Goal: Task Accomplishment & Management: Complete application form

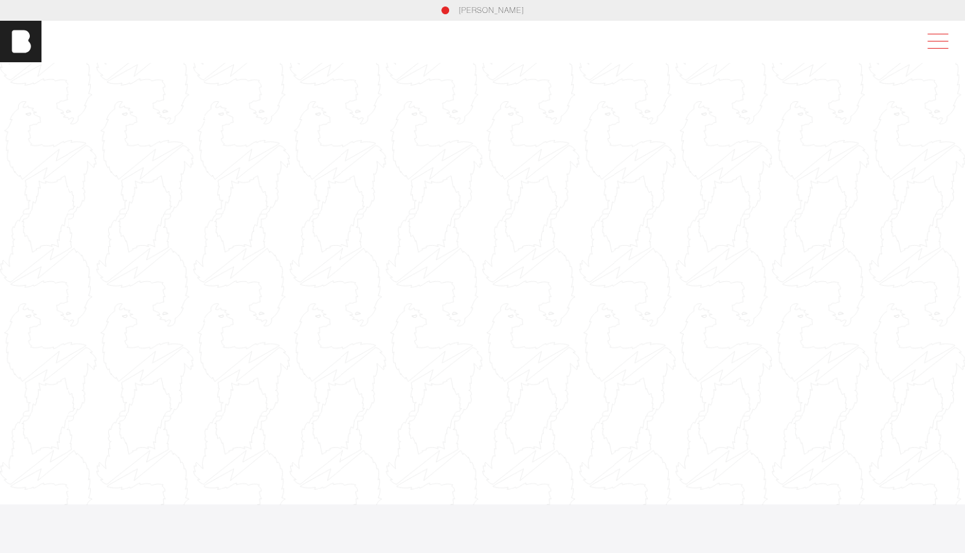
click at [950, 40] on span at bounding box center [935, 41] width 30 height 23
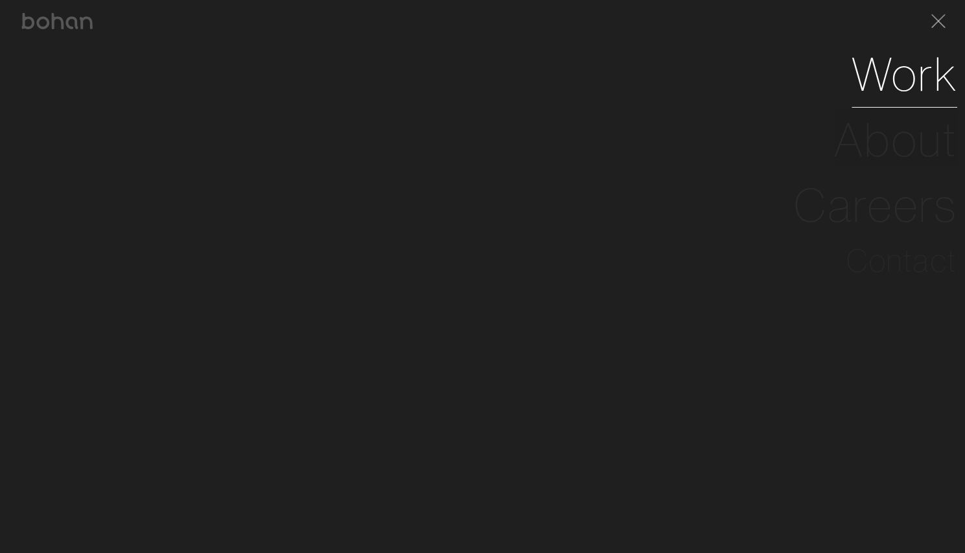
click at [914, 94] on link "Work" at bounding box center [904, 73] width 106 height 65
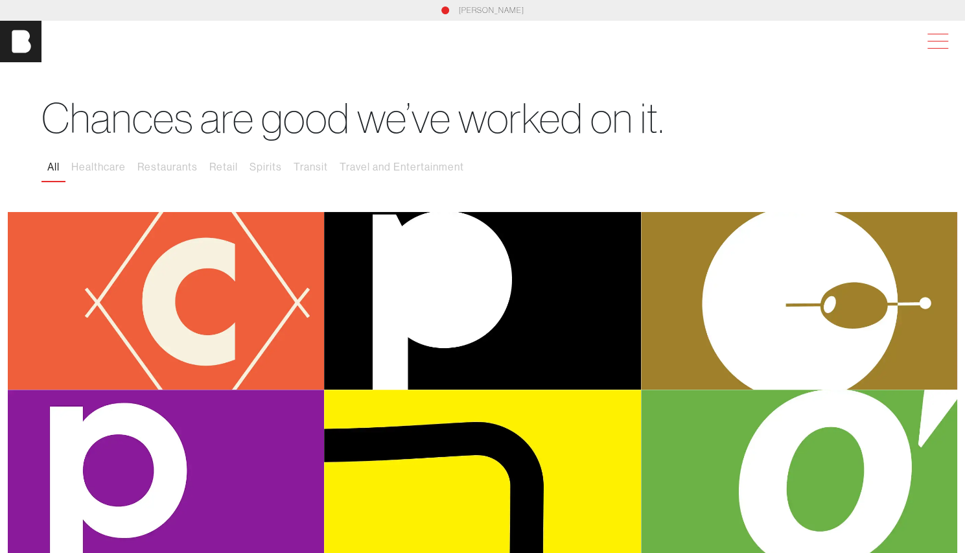
click at [938, 34] on span at bounding box center [937, 34] width 21 height 1
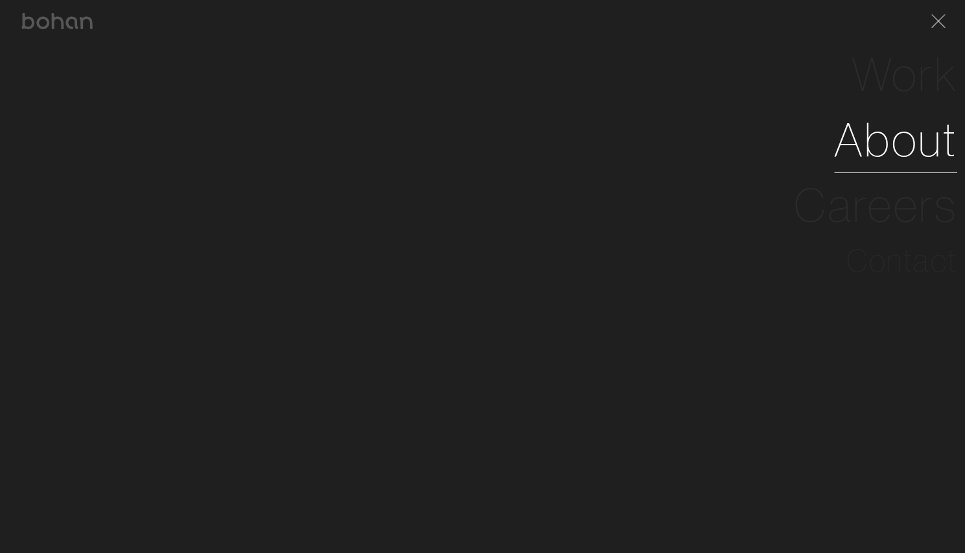
click at [921, 129] on link "About" at bounding box center [895, 139] width 123 height 65
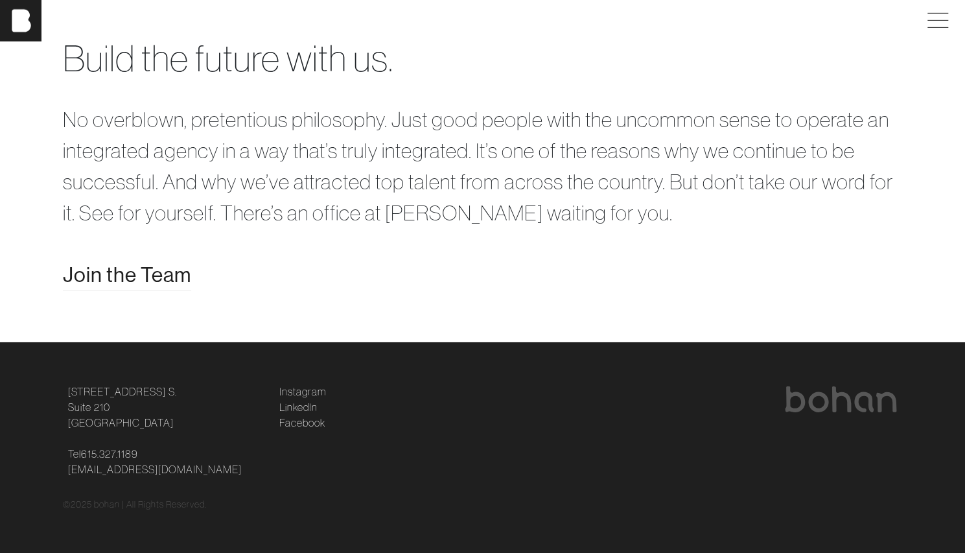
scroll to position [279, 0]
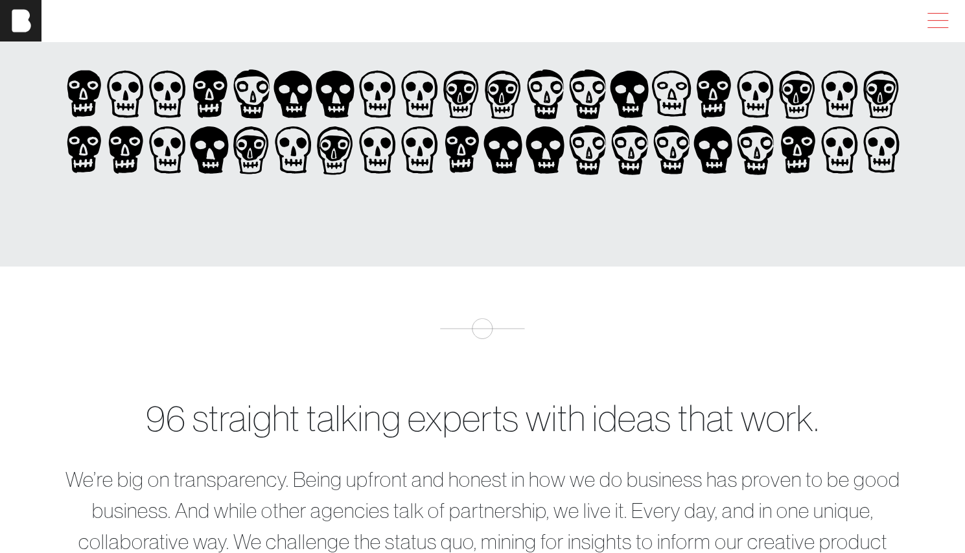
click at [950, 15] on span at bounding box center [935, 20] width 30 height 23
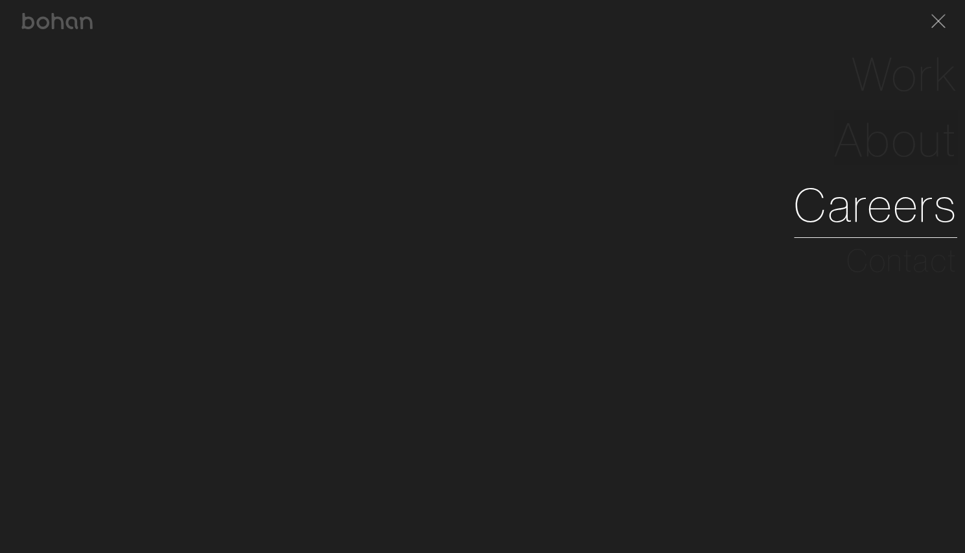
click at [899, 224] on link "Careers" at bounding box center [875, 204] width 163 height 65
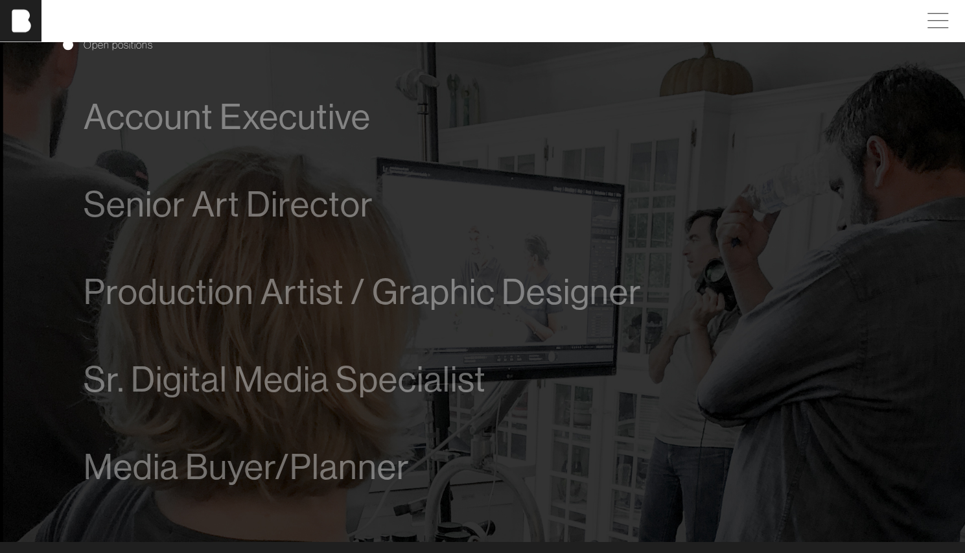
scroll to position [740, 0]
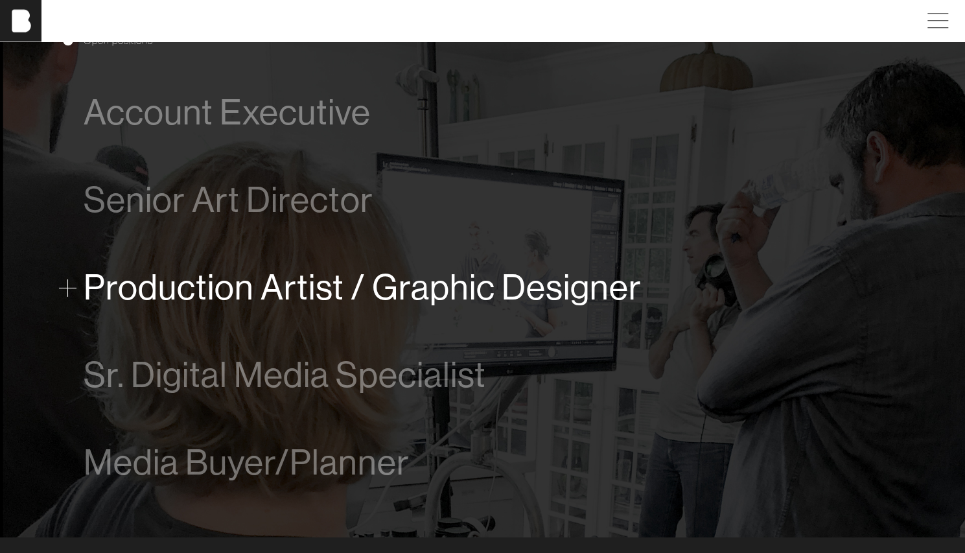
click at [400, 298] on span "Production Artist / Graphic Designer" at bounding box center [363, 288] width 558 height 40
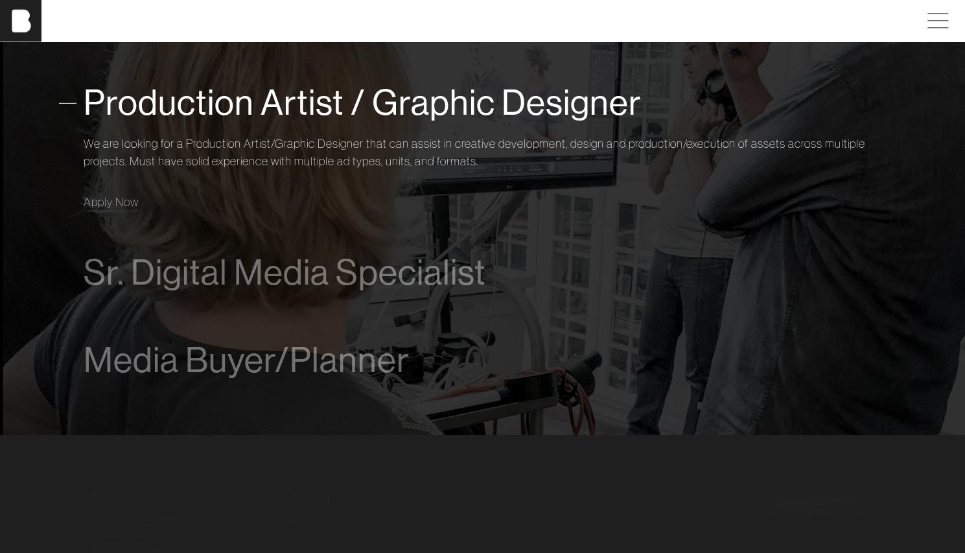
scroll to position [935, 0]
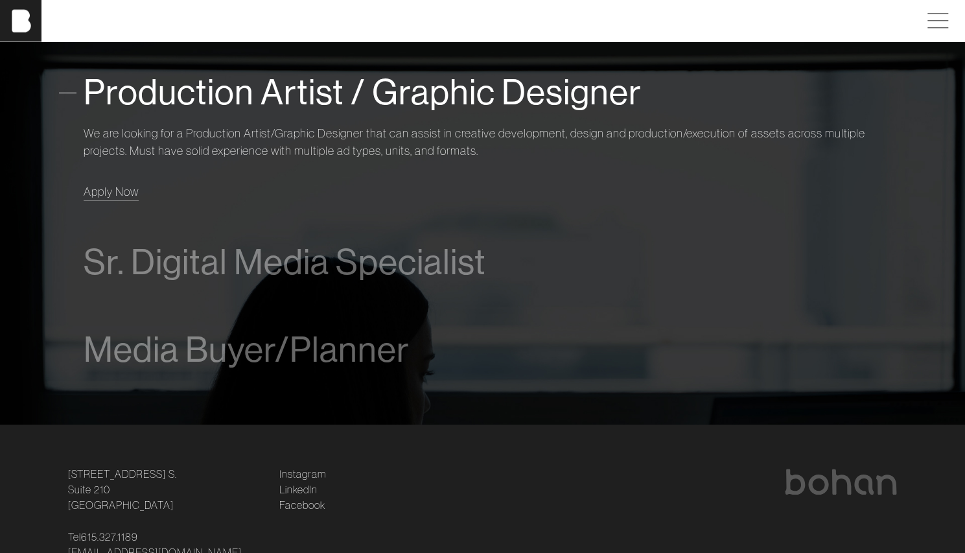
click at [118, 195] on span "Apply Now" at bounding box center [111, 191] width 55 height 15
click at [88, 194] on span "Apply Now" at bounding box center [111, 191] width 55 height 15
click at [115, 99] on span "Production Artist / Graphic Designer" at bounding box center [363, 93] width 558 height 40
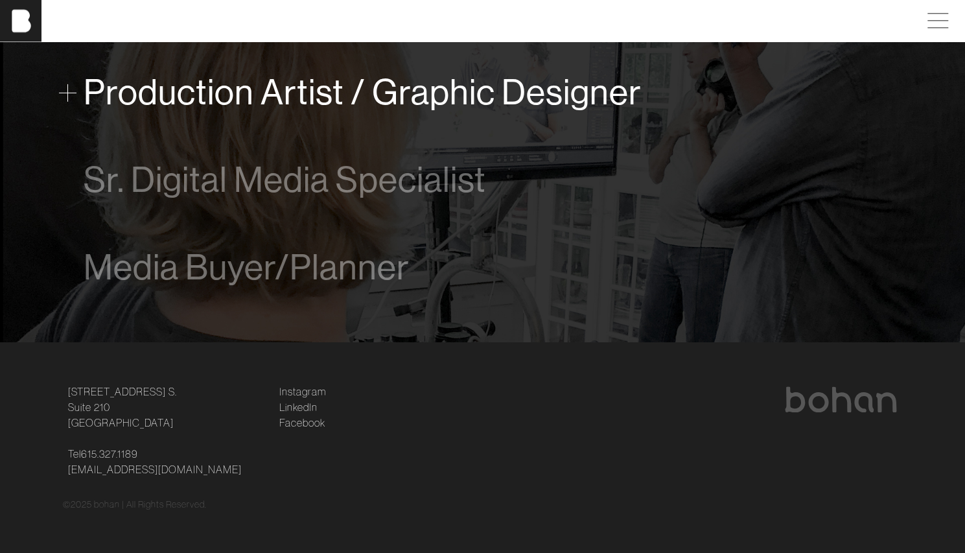
click at [115, 99] on span "Production Artist / Graphic Designer" at bounding box center [363, 93] width 558 height 40
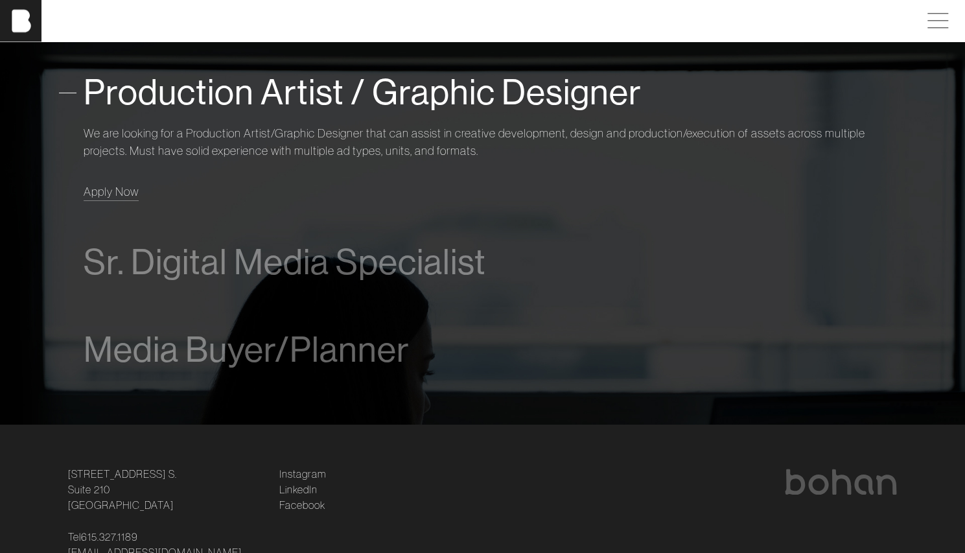
click at [104, 196] on span "Apply Now" at bounding box center [111, 191] width 55 height 15
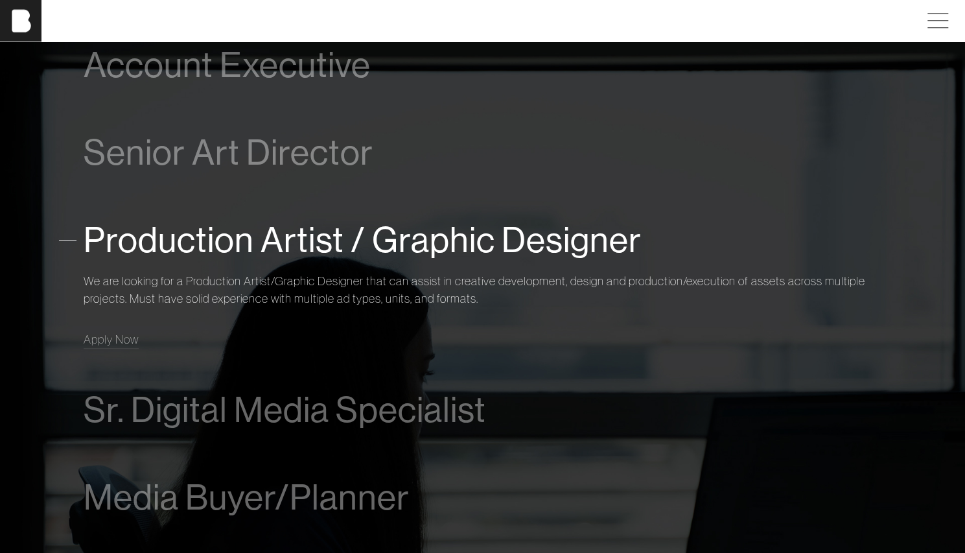
scroll to position [786, 0]
click at [87, 345] on span "Apply Now" at bounding box center [111, 340] width 55 height 15
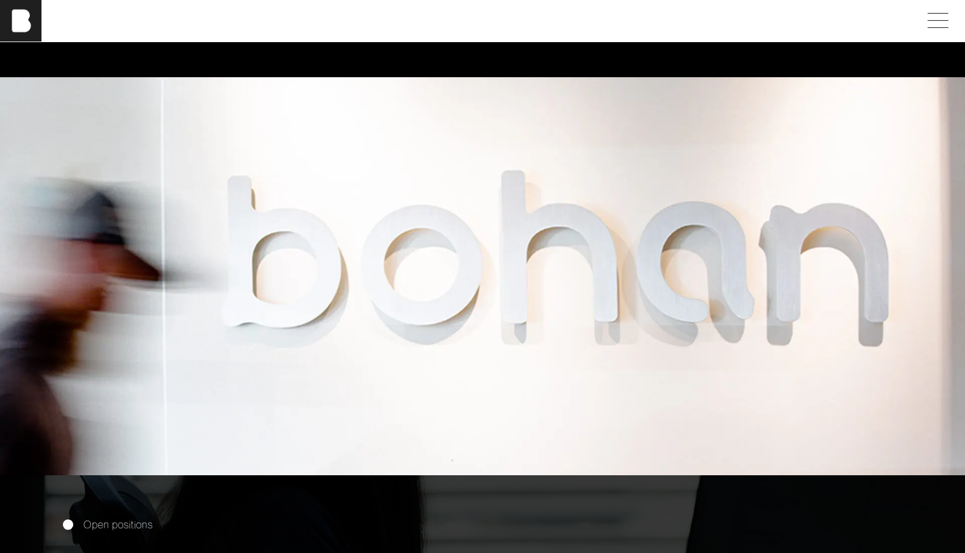
scroll to position [0, 0]
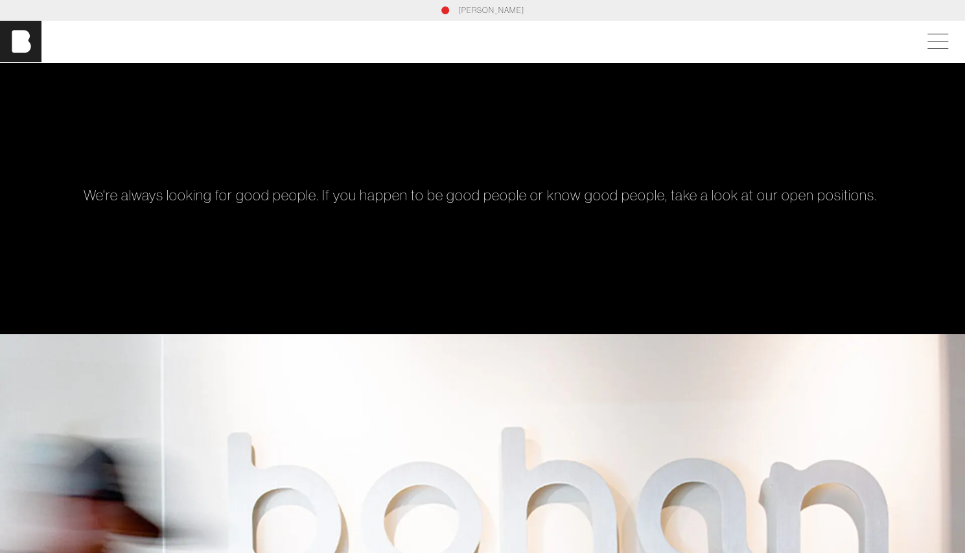
click at [485, 14] on link "[PERSON_NAME]" at bounding box center [491, 11] width 65 height 12
click at [948, 55] on div "bohan" at bounding box center [482, 41] width 965 height 41
click at [948, 46] on span at bounding box center [935, 41] width 30 height 23
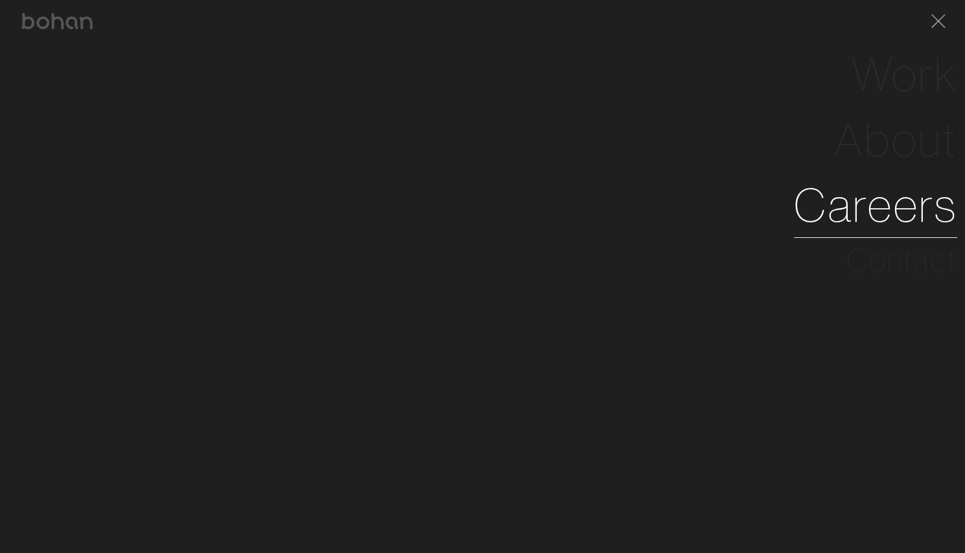
click at [885, 227] on link "Careers" at bounding box center [875, 204] width 163 height 65
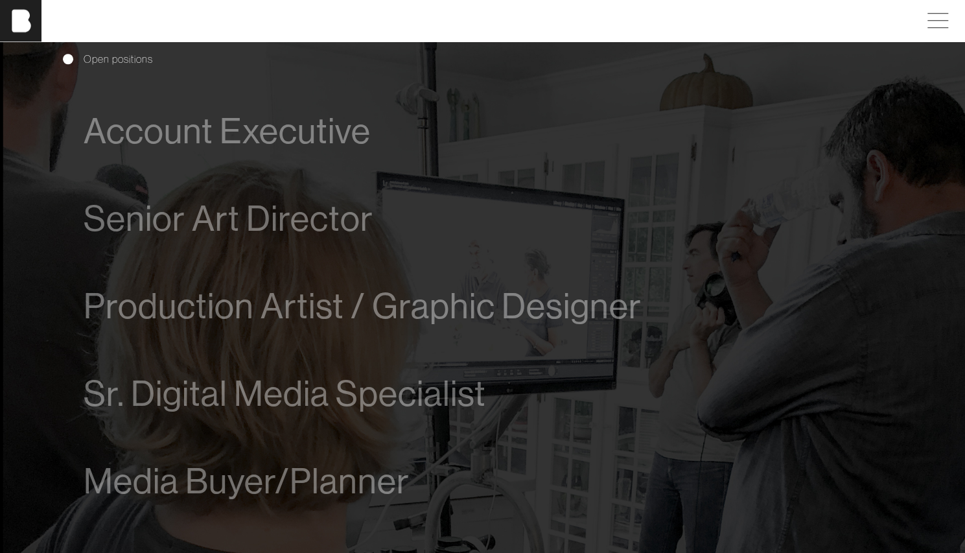
scroll to position [724, 0]
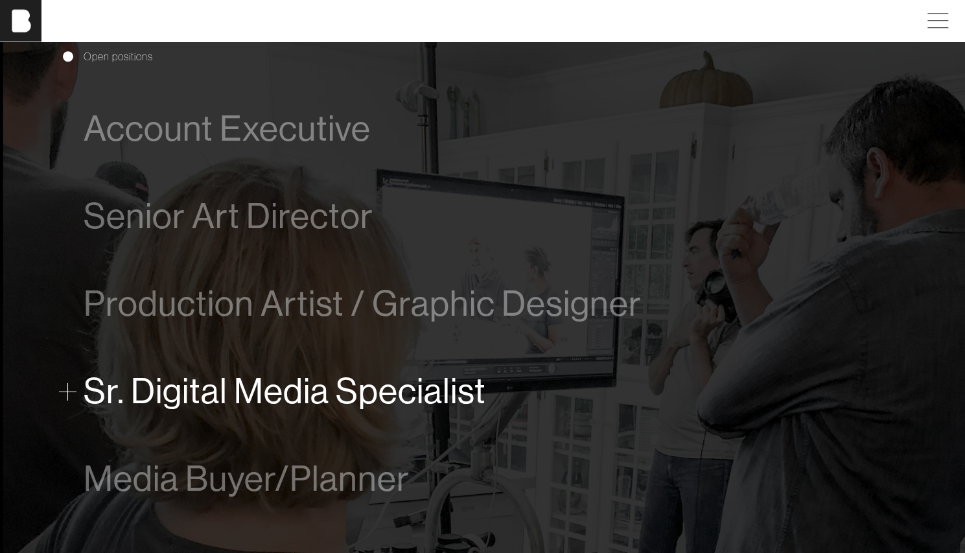
click at [132, 400] on span "Sr. Digital Media Specialist" at bounding box center [285, 391] width 402 height 40
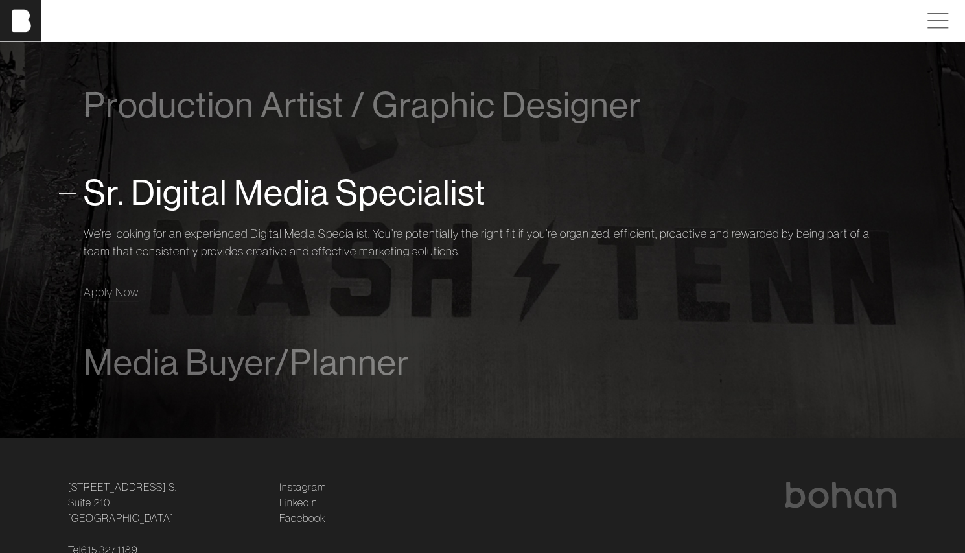
scroll to position [935, 0]
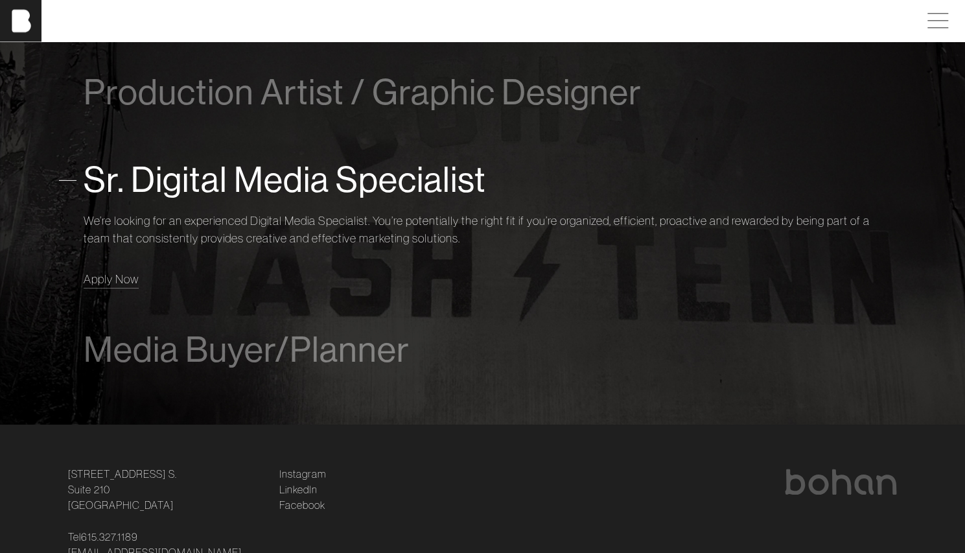
click at [106, 282] on span "Apply Now" at bounding box center [111, 278] width 55 height 15
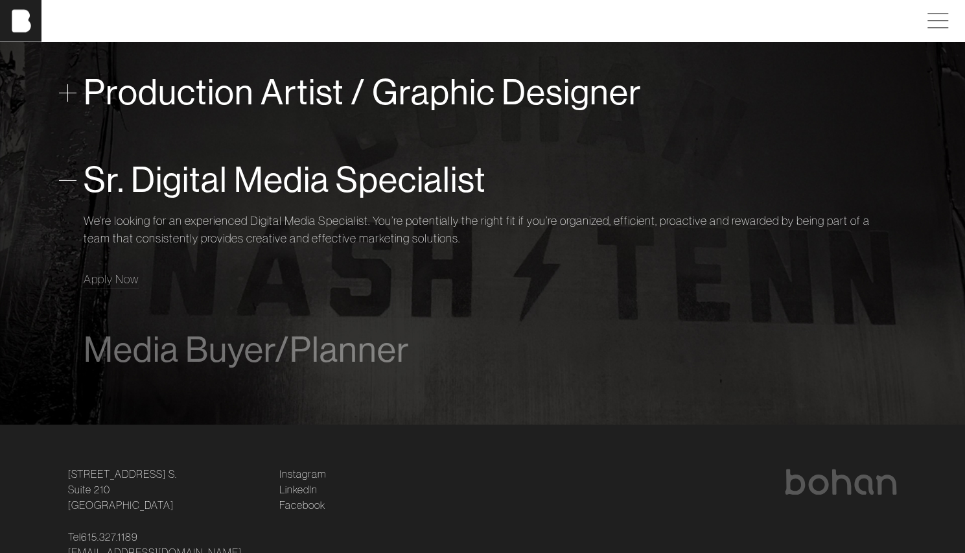
click at [527, 68] on div "Production Artist / Graphic Designer" at bounding box center [483, 92] width 798 height 52
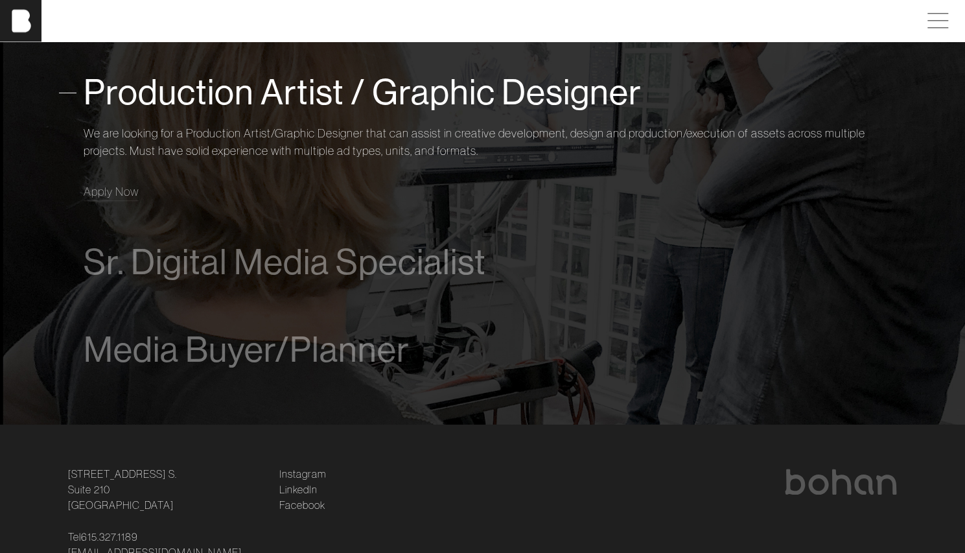
scroll to position [906, 0]
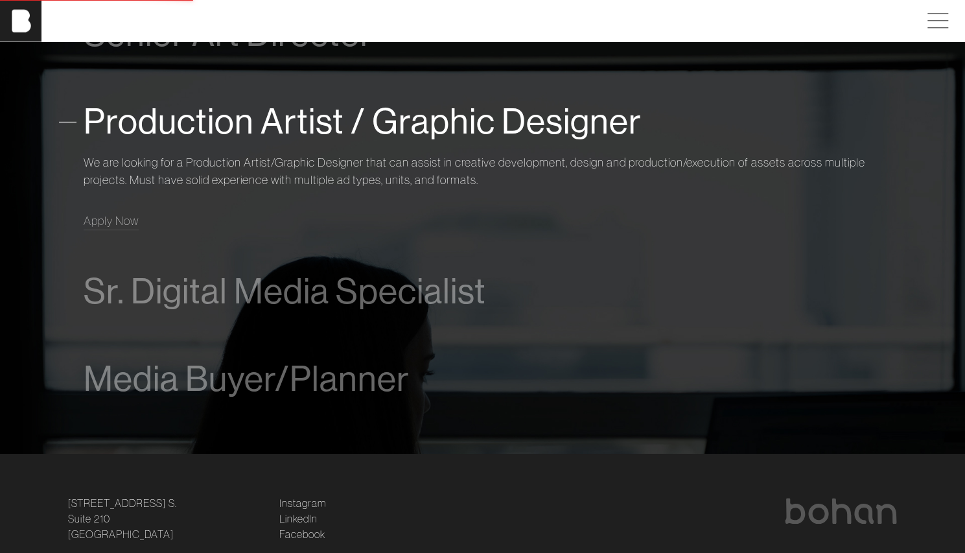
scroll to position [810, 0]
